Goal: Task Accomplishment & Management: Manage account settings

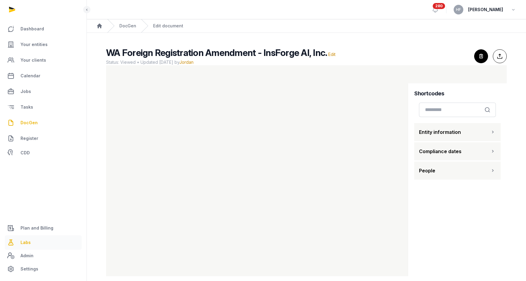
click at [36, 244] on link "Labs" at bounding box center [43, 243] width 77 height 14
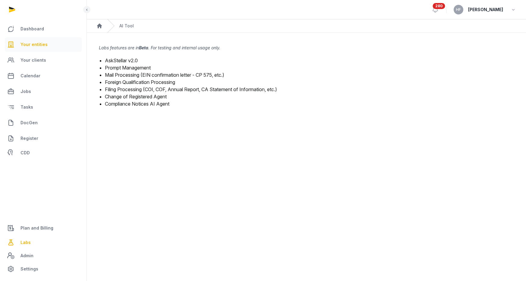
click at [29, 44] on span "Your entities" at bounding box center [33, 44] width 27 height 7
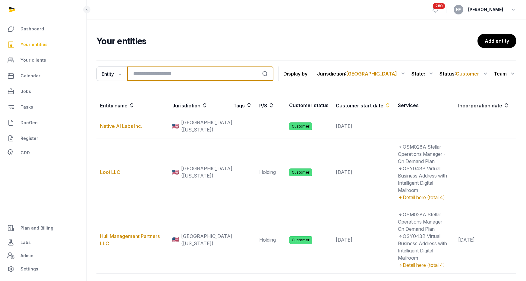
click at [162, 74] on input "search" at bounding box center [200, 74] width 146 height 14
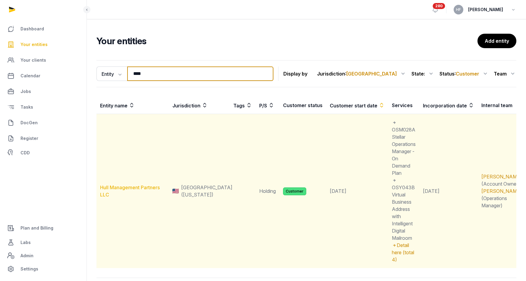
type input "****"
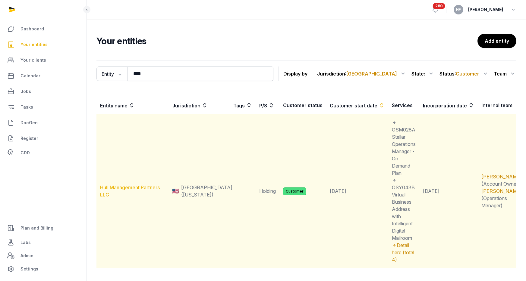
click at [145, 185] on link "Hull Management Partners LLC" at bounding box center [130, 191] width 60 height 13
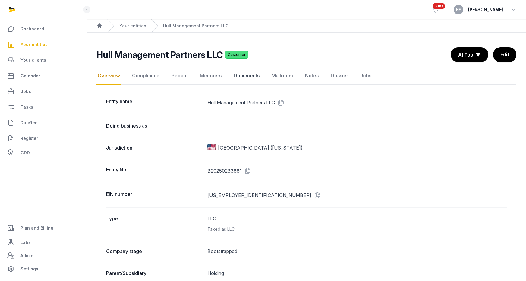
click at [251, 80] on link "Documents" at bounding box center [246, 75] width 28 height 17
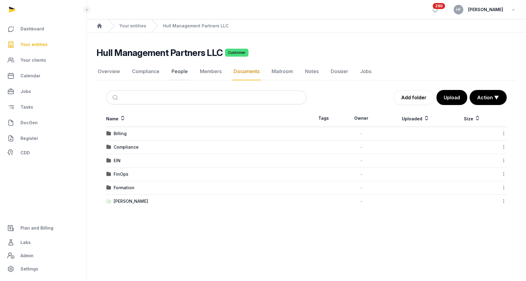
click at [175, 69] on link "People" at bounding box center [179, 71] width 19 height 17
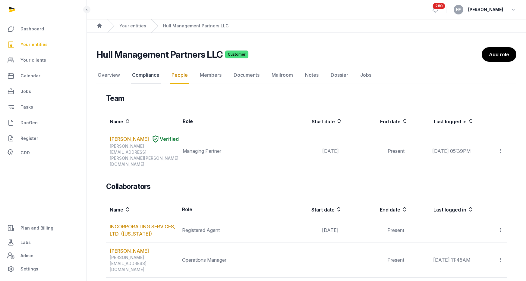
click at [150, 71] on link "Compliance" at bounding box center [146, 75] width 30 height 17
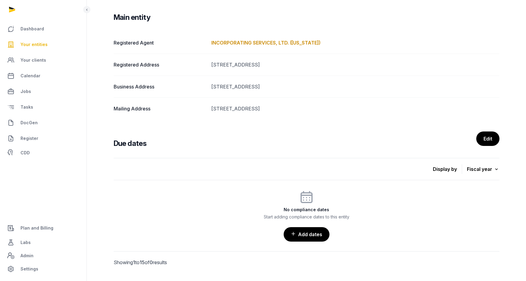
scroll to position [97, 0]
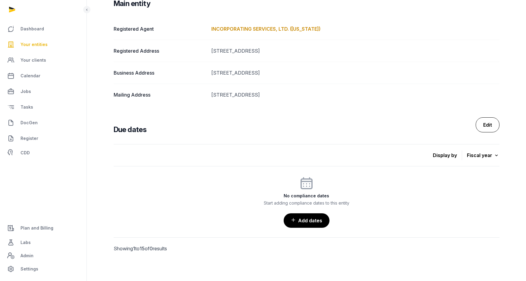
click at [492, 125] on link "Edit" at bounding box center [488, 125] width 24 height 15
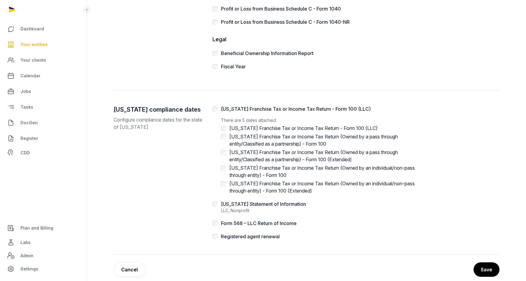
scroll to position [212, 0]
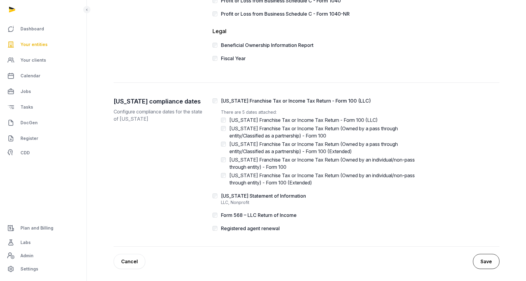
click at [483, 261] on button "Save" at bounding box center [486, 261] width 27 height 15
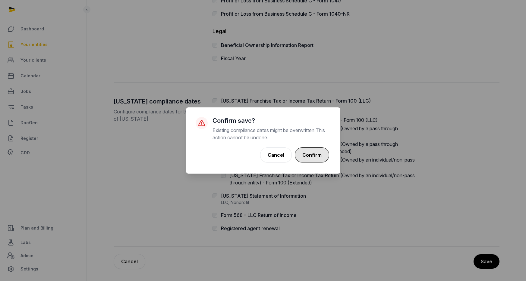
click at [321, 155] on button "Confirm" at bounding box center [312, 155] width 34 height 15
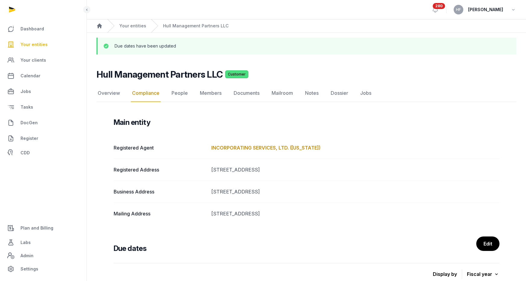
scroll to position [239, 0]
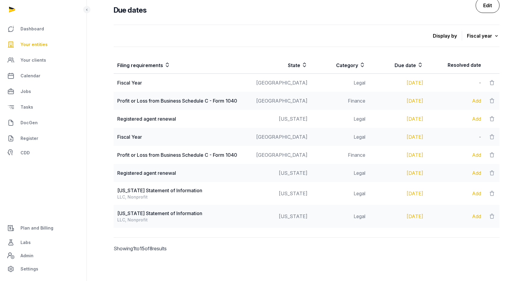
click at [488, 5] on link "Edit" at bounding box center [488, 5] width 24 height 15
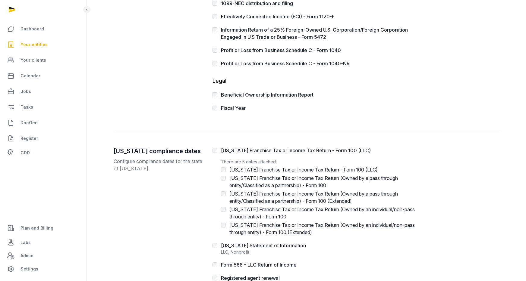
scroll to position [212, 0]
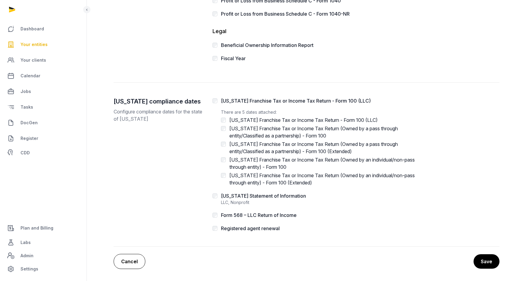
click at [132, 260] on link "Cancel" at bounding box center [130, 261] width 32 height 15
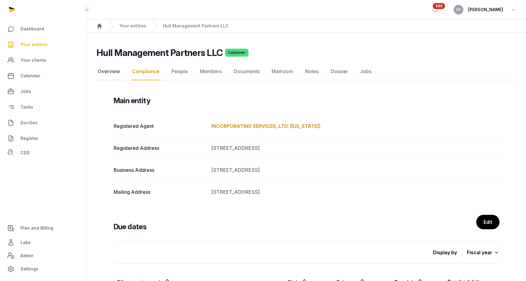
click at [113, 71] on link "Overview" at bounding box center [108, 71] width 25 height 17
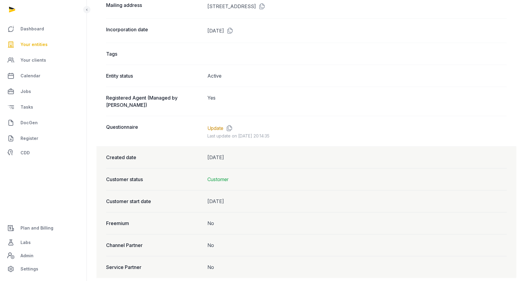
scroll to position [450, 0]
drag, startPoint x: 208, startPoint y: 149, endPoint x: 239, endPoint y: 149, distance: 30.4
click at [239, 153] on dd "[DATE]" at bounding box center [356, 156] width 299 height 7
copy dd "[DATE]"
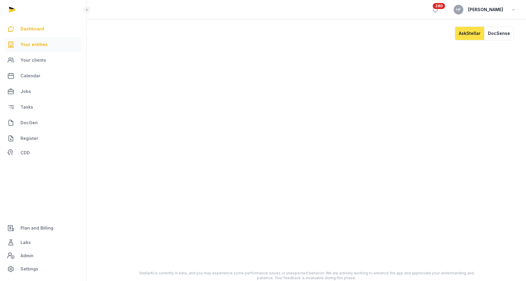
click at [45, 42] on span "Your entities" at bounding box center [33, 44] width 27 height 7
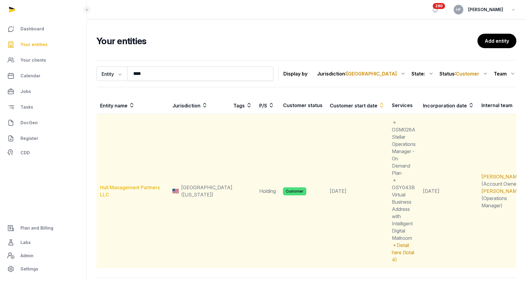
click at [146, 185] on link "Hull Management Partners LLC" at bounding box center [130, 191] width 60 height 13
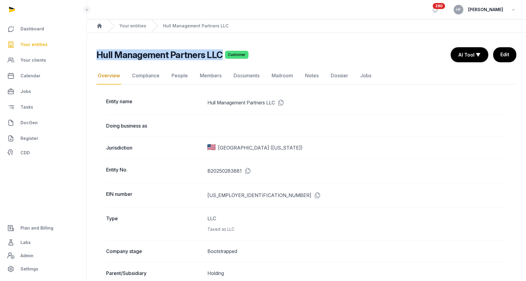
drag, startPoint x: 98, startPoint y: 56, endPoint x: 220, endPoint y: 57, distance: 122.0
click at [220, 57] on h2 "Hull Management Partners LLC" at bounding box center [159, 54] width 126 height 11
copy h2 "Hull Management Partners LLC"
